Goal: Task Accomplishment & Management: Use online tool/utility

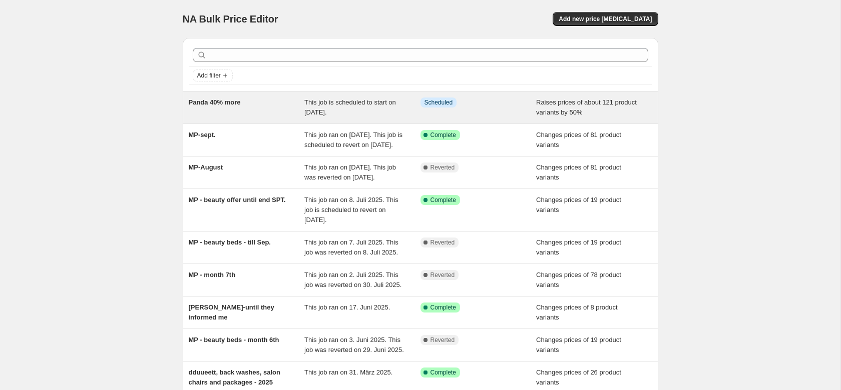
click at [224, 106] on span "Panda 40% more" at bounding box center [215, 103] width 52 height 8
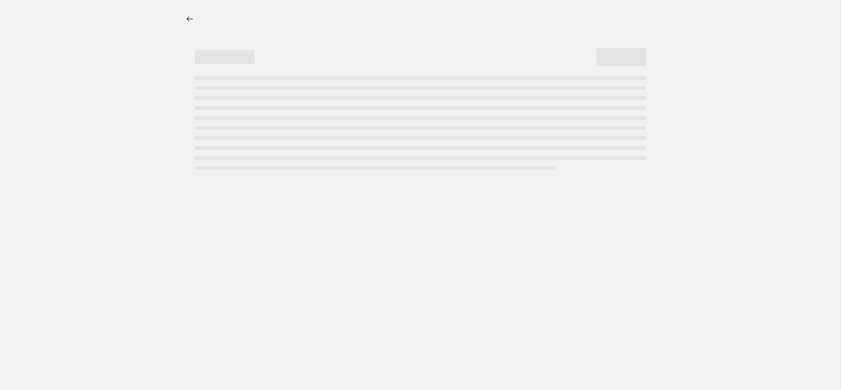
select select "percentage"
select select "remove"
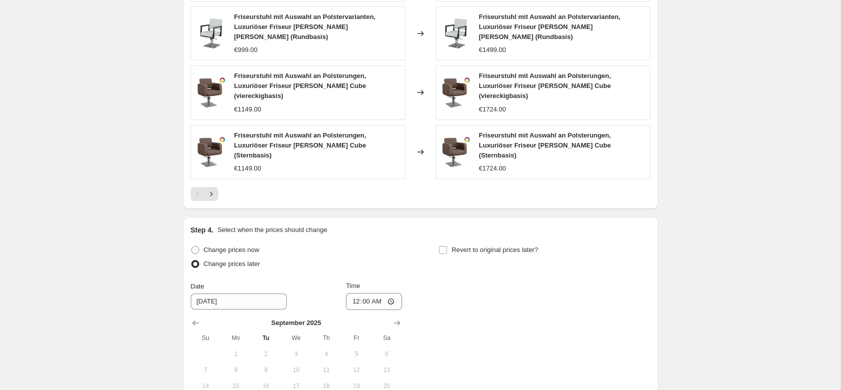
scroll to position [817, 0]
